Goal: Information Seeking & Learning: Understand process/instructions

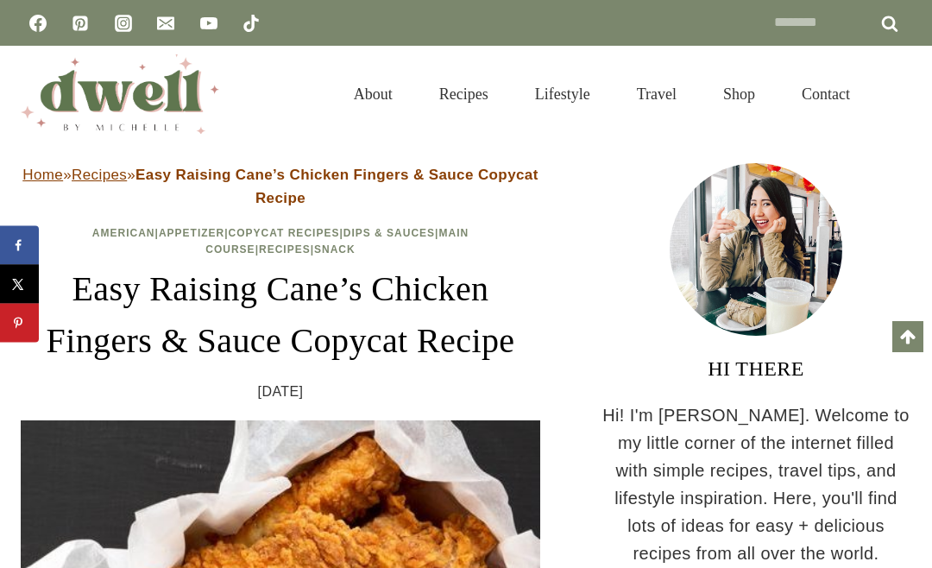
scroll to position [762, 0]
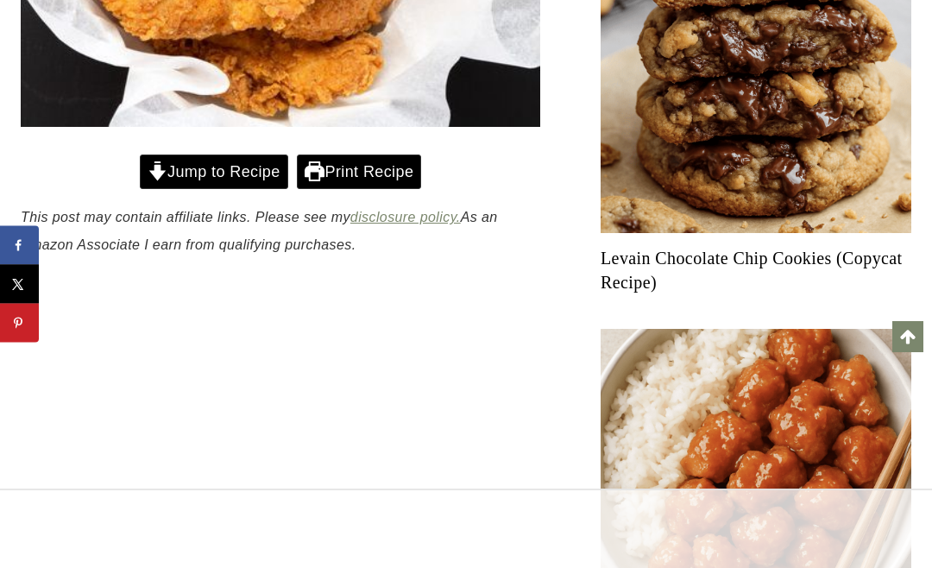
click at [250, 168] on link "Jump to Recipe" at bounding box center [214, 172] width 149 height 35
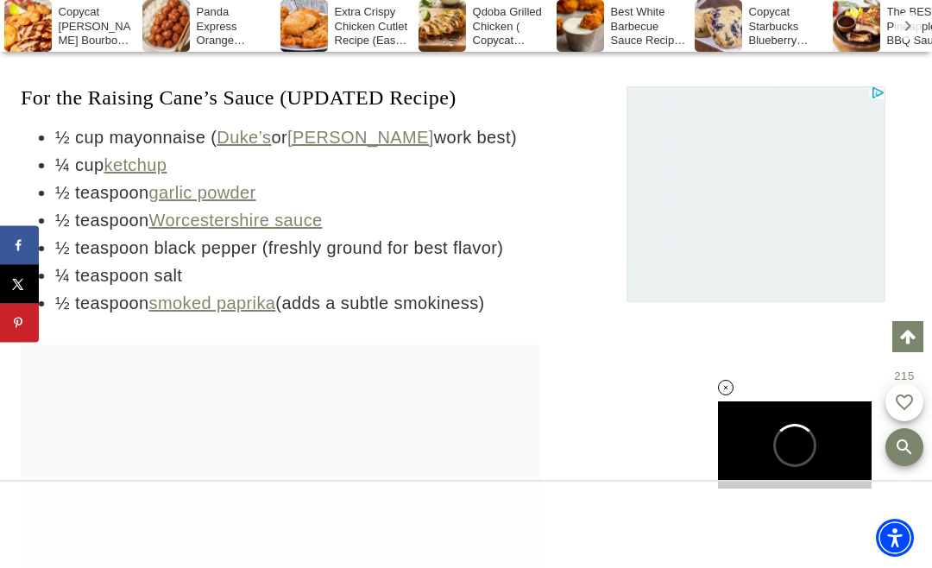
scroll to position [0, 0]
